Goal: Find specific fact: Find specific fact

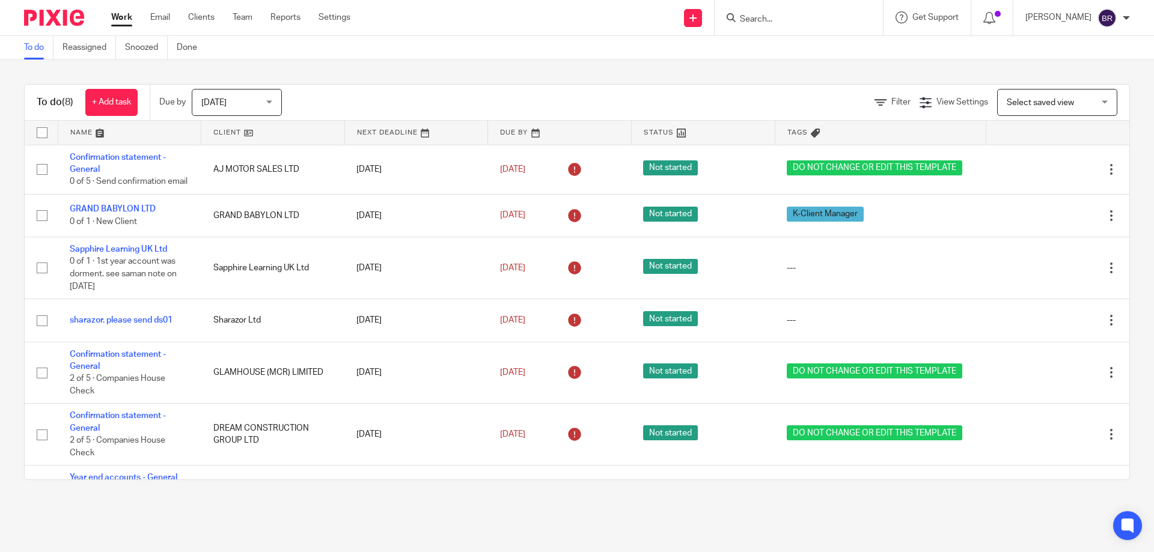
click at [809, 13] on form at bounding box center [803, 17] width 128 height 15
click at [796, 18] on input "Search" at bounding box center [793, 19] width 108 height 11
click at [778, 19] on input "Search" at bounding box center [793, 19] width 108 height 11
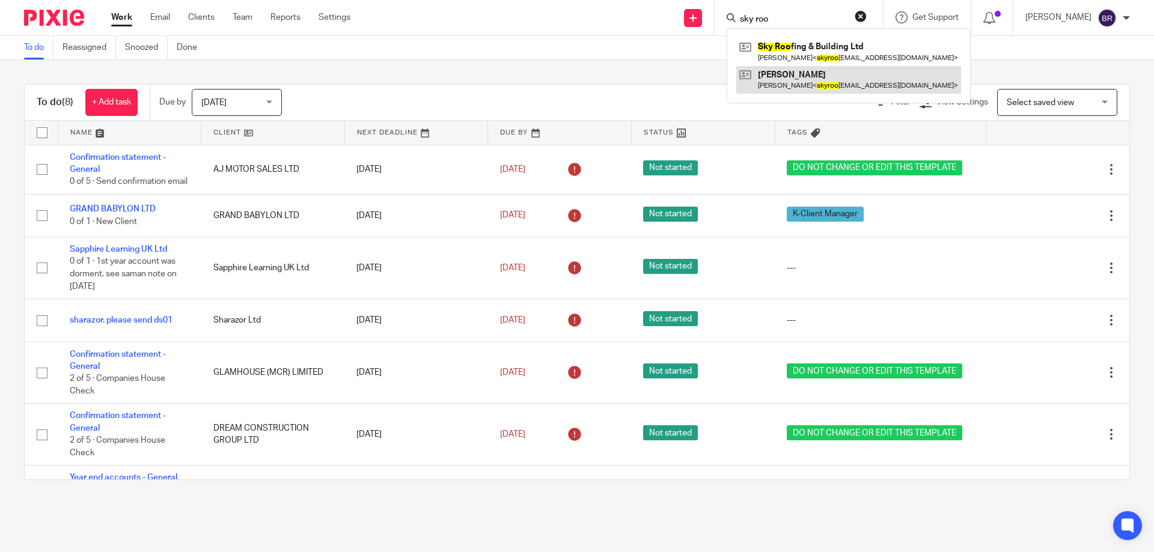
type input "sky roo"
click at [806, 66] on link at bounding box center [848, 80] width 225 height 28
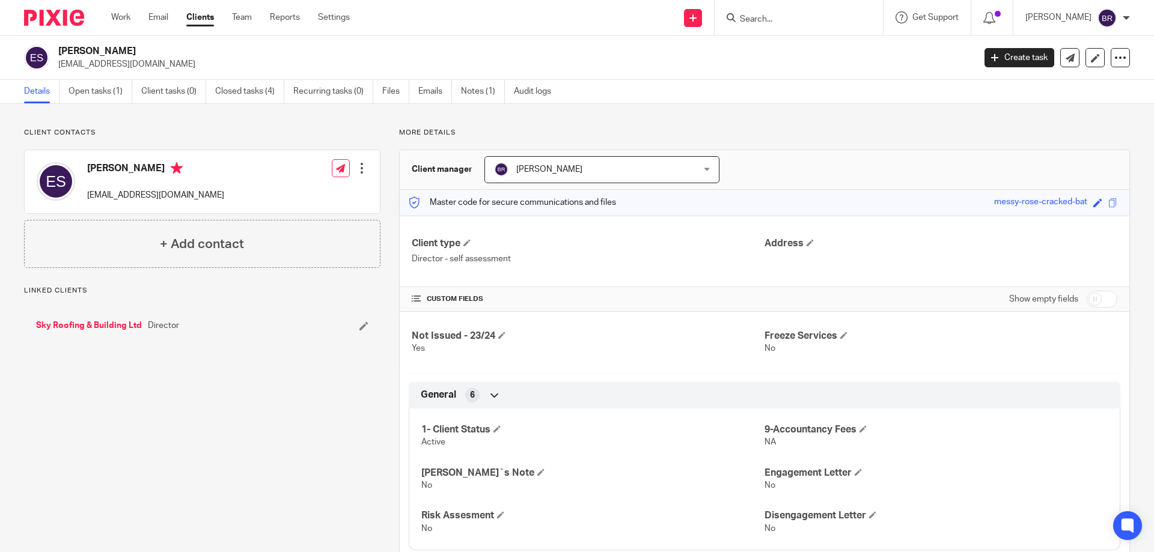
click at [109, 332] on div "Sky Roofing & Building Ltd Director" at bounding box center [202, 326] width 356 height 36
click at [105, 325] on link "Sky Roofing & Building Ltd" at bounding box center [89, 326] width 106 height 12
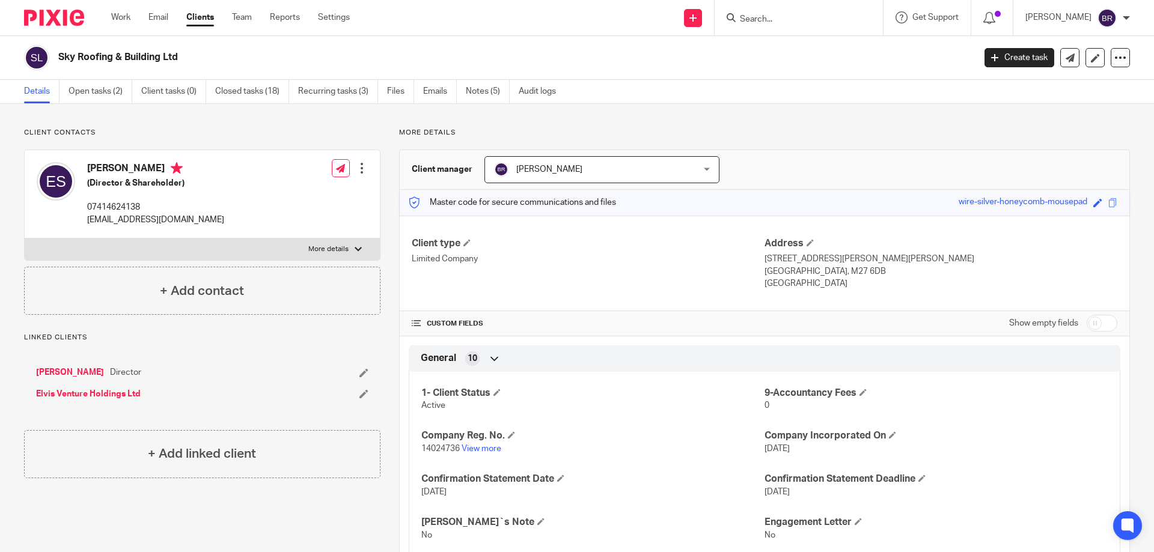
click at [282, 250] on label "More details" at bounding box center [202, 250] width 355 height 22
click at [25, 239] on input "More details" at bounding box center [24, 238] width 1 height 1
checkbox input "true"
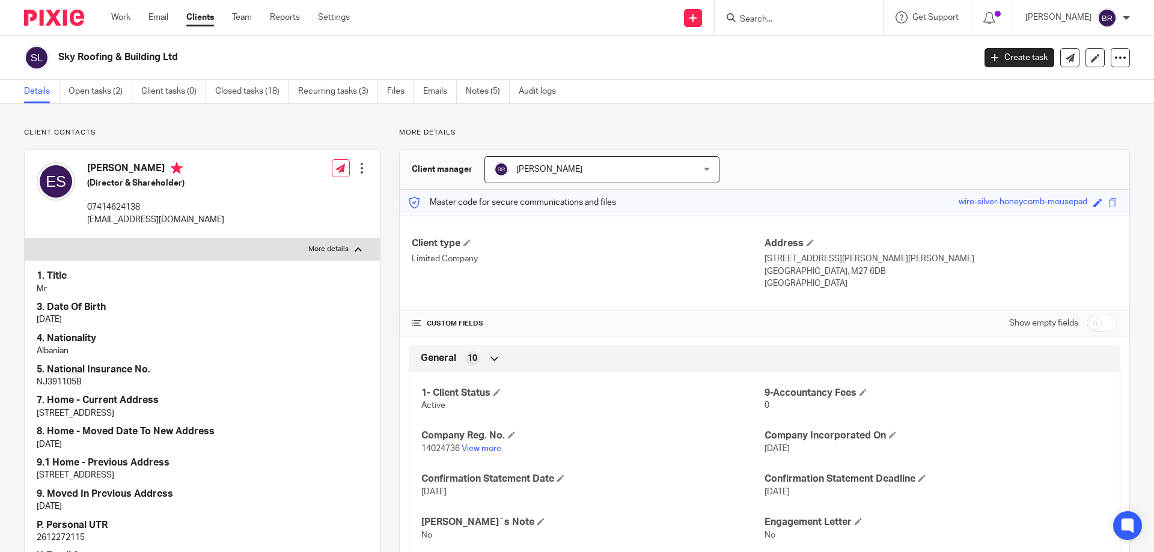
scroll to position [240, 0]
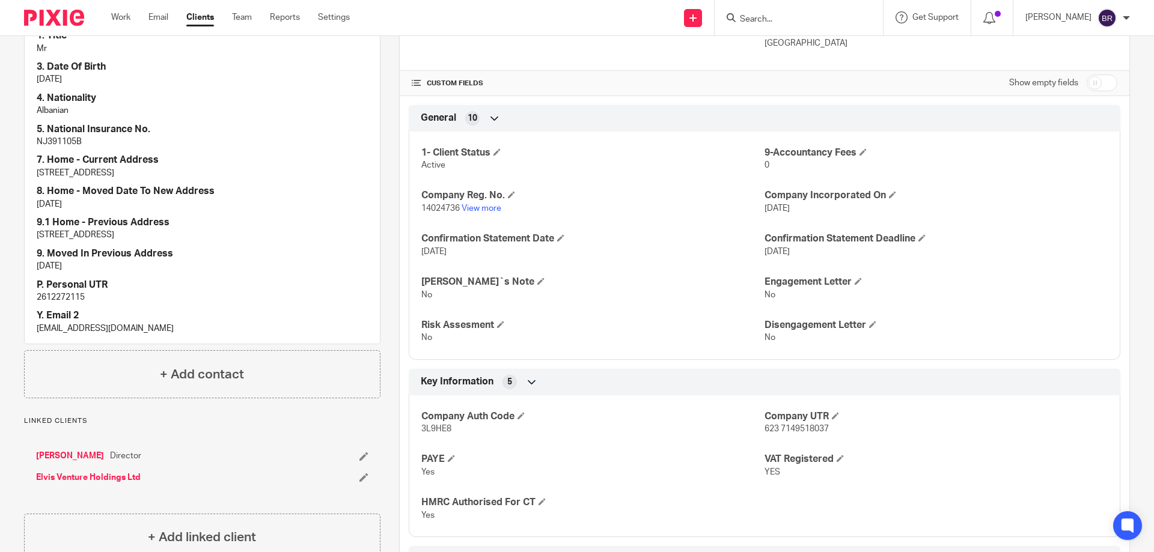
click at [70, 299] on p "2612272115" at bounding box center [202, 297] width 331 height 12
copy p "2612272115"
